Goal: Task Accomplishment & Management: Complete application form

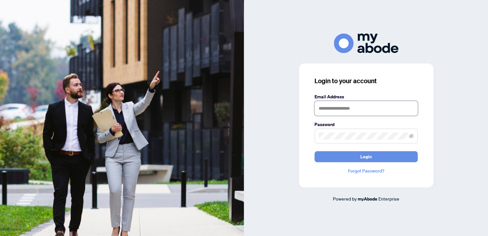
click at [333, 110] on input "text" at bounding box center [365, 108] width 103 height 15
type input "**********"
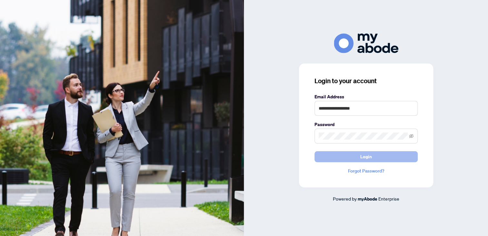
click at [329, 155] on button "Login" at bounding box center [365, 156] width 103 height 11
click at [299, 132] on div "**********" at bounding box center [366, 126] width 134 height 124
click at [329, 157] on button "Login" at bounding box center [365, 156] width 103 height 11
click at [314, 134] on span at bounding box center [365, 136] width 103 height 15
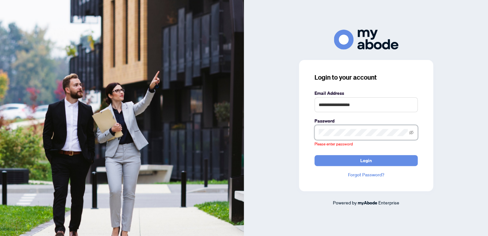
click at [314, 155] on button "Login" at bounding box center [365, 160] width 103 height 11
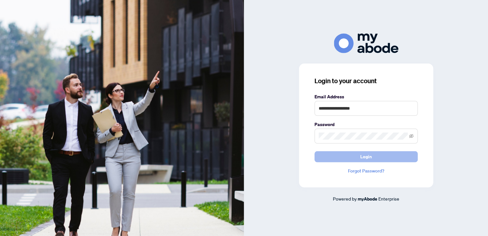
click at [327, 154] on button "Login" at bounding box center [365, 156] width 103 height 11
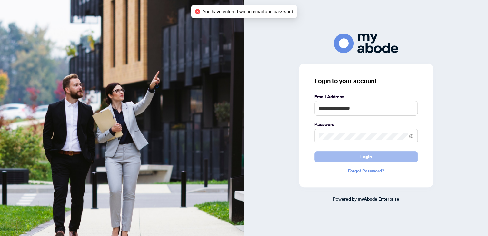
click at [333, 153] on button "Login" at bounding box center [365, 156] width 103 height 11
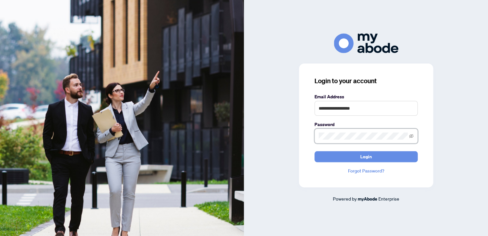
click at [295, 132] on div "**********" at bounding box center [366, 118] width 244 height 169
click at [332, 154] on button "Login" at bounding box center [365, 156] width 103 height 11
click at [368, 169] on link "Forgot Password?" at bounding box center [365, 170] width 103 height 7
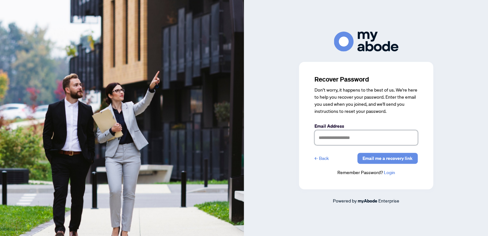
click at [330, 138] on input "text" at bounding box center [365, 137] width 103 height 15
type input "**********"
click at [406, 156] on span "Email me a recovery link" at bounding box center [387, 158] width 50 height 10
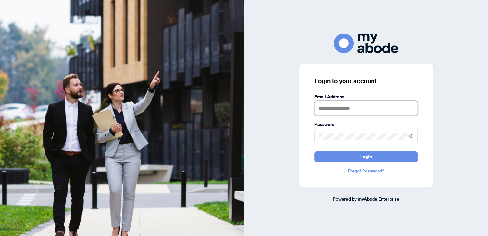
click at [325, 106] on input "text" at bounding box center [365, 108] width 103 height 15
type input "**********"
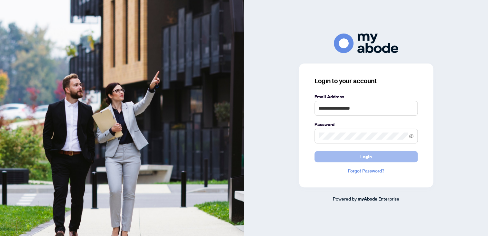
click at [326, 155] on button "Login" at bounding box center [365, 156] width 103 height 11
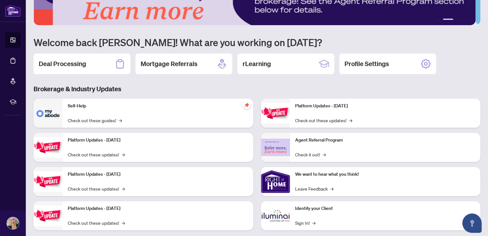
scroll to position [42, 0]
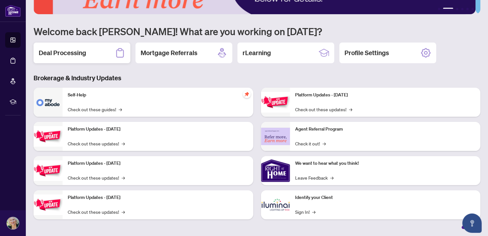
click at [84, 54] on h2 "Deal Processing" at bounding box center [62, 52] width 47 height 9
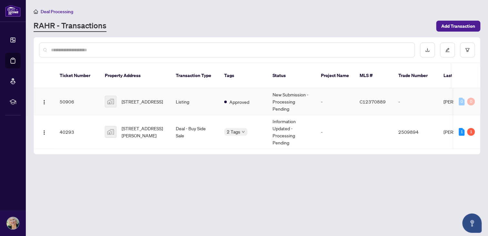
click at [73, 92] on td "50906" at bounding box center [76, 101] width 45 height 27
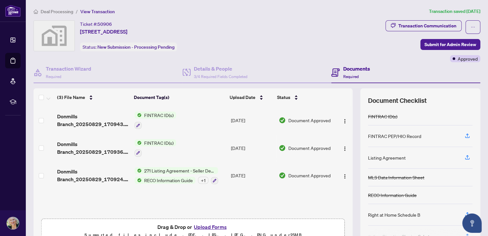
click at [343, 66] on h4 "Documents" at bounding box center [356, 69] width 27 height 8
click at [332, 69] on icon at bounding box center [335, 72] width 8 height 8
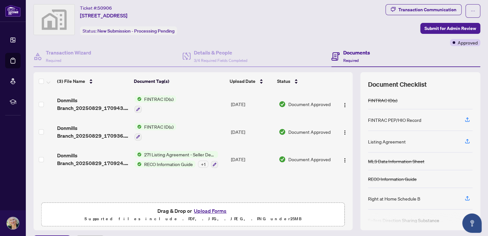
scroll to position [33, 0]
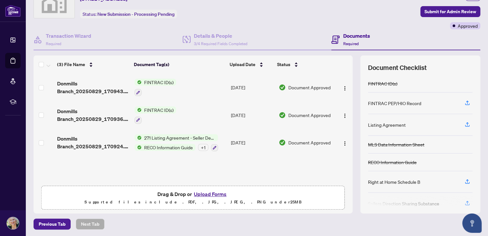
click at [212, 192] on button "Upload Forms" at bounding box center [210, 194] width 36 height 8
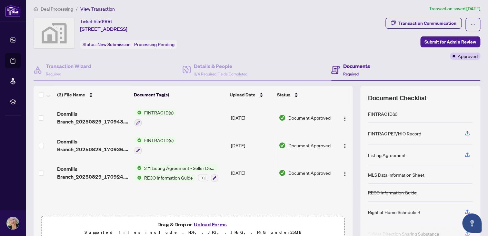
scroll to position [0, 0]
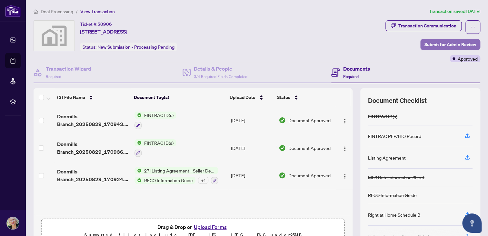
click at [435, 42] on span "Submit for Admin Review" at bounding box center [450, 44] width 52 height 10
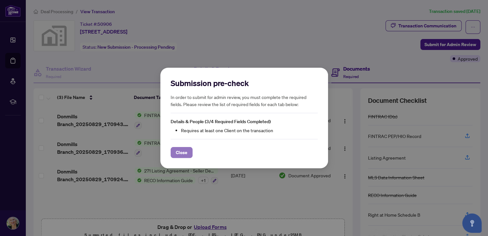
click at [183, 151] on span "Close" at bounding box center [182, 152] width 12 height 10
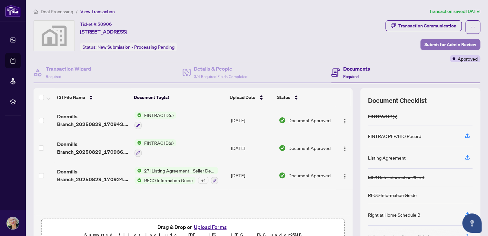
click at [429, 42] on span "Submit for Admin Review" at bounding box center [450, 44] width 52 height 10
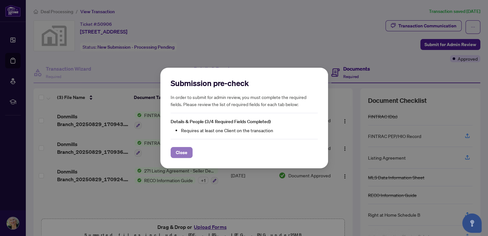
click at [185, 151] on span "Close" at bounding box center [182, 152] width 12 height 10
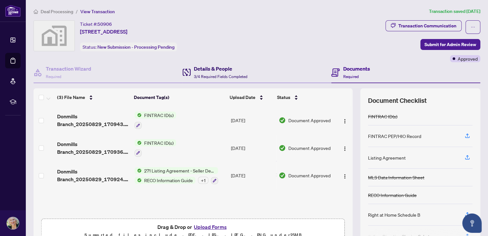
click at [213, 68] on h4 "Details & People" at bounding box center [221, 69] width 54 height 8
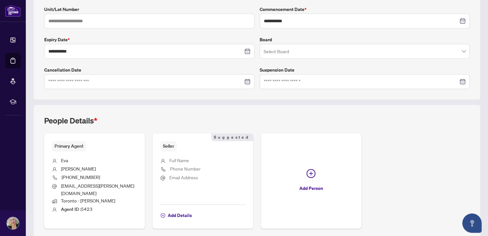
scroll to position [161, 0]
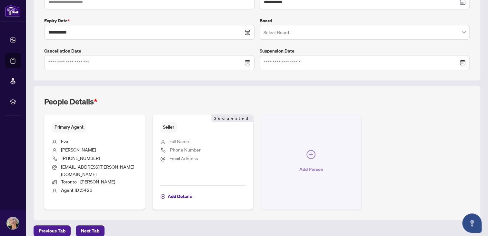
click at [309, 150] on icon "plus-circle" at bounding box center [310, 154] width 9 height 9
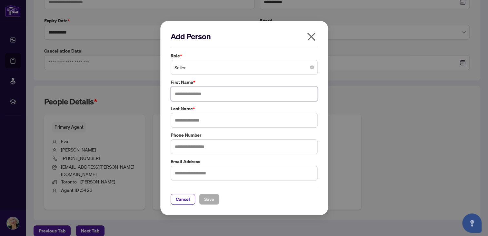
click at [182, 93] on input "text" at bounding box center [244, 93] width 147 height 15
type input "******"
click at [191, 120] on input "text" at bounding box center [244, 120] width 147 height 15
type input "********"
click at [192, 146] on input "text" at bounding box center [244, 146] width 147 height 15
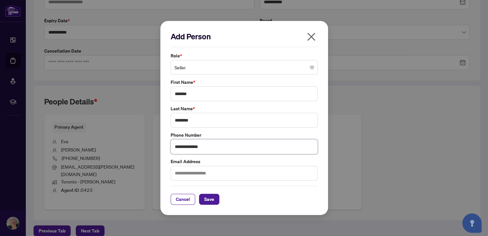
type input "**********"
click at [186, 175] on input "text" at bounding box center [244, 173] width 147 height 15
type input "**********"
click at [209, 198] on span "Save" at bounding box center [209, 199] width 10 height 10
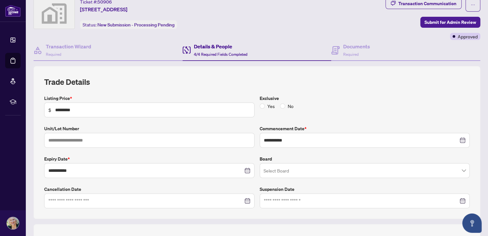
scroll to position [2, 0]
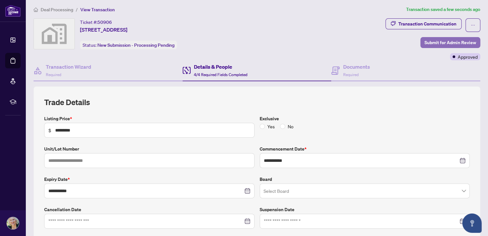
click at [433, 41] on span "Submit for Admin Review" at bounding box center [450, 42] width 52 height 10
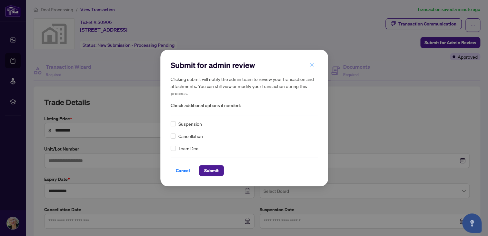
click at [311, 63] on icon "close" at bounding box center [312, 65] width 5 height 5
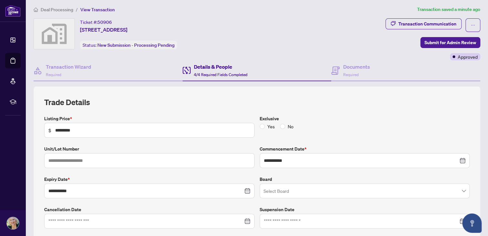
scroll to position [0, 0]
